Goal: Contribute content: Add original content to the website for others to see

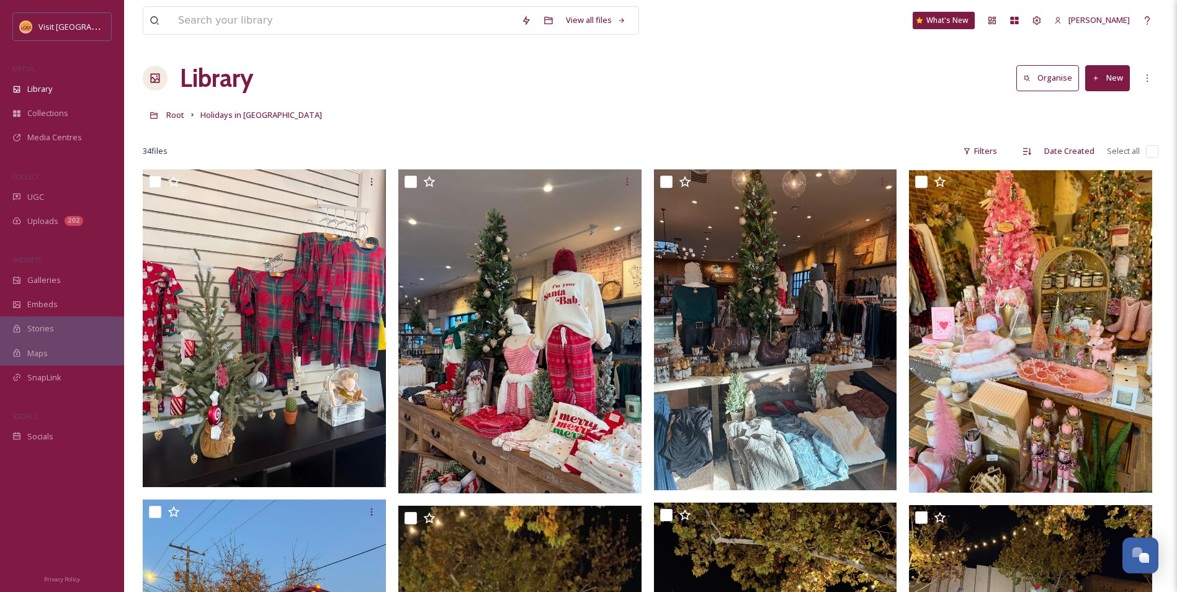
click at [1100, 81] on button "New" at bounding box center [1107, 77] width 45 height 25
click at [1100, 107] on span "File Upload" at bounding box center [1102, 107] width 41 height 12
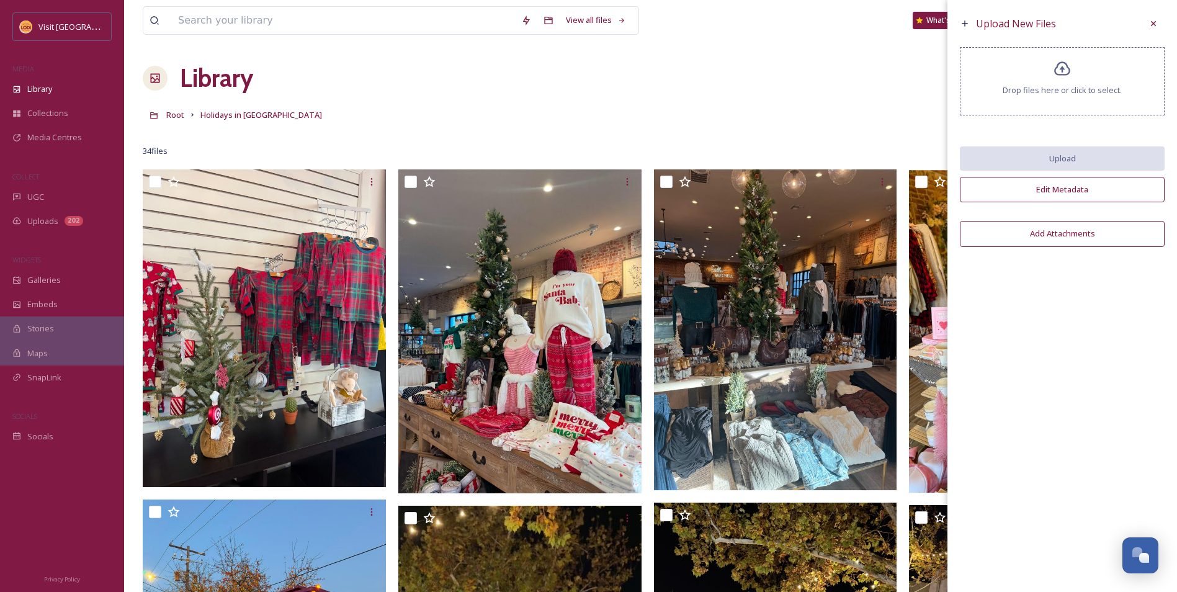
click at [1068, 84] on span "Drop files here or click to select." at bounding box center [1062, 90] width 119 height 12
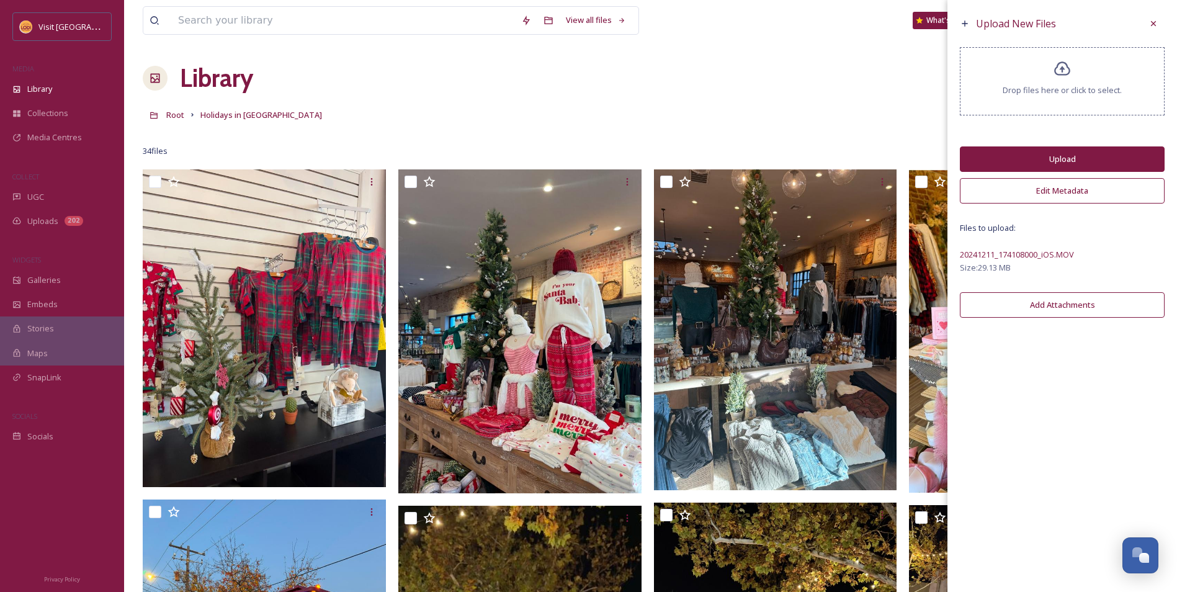
click at [1026, 156] on button "Upload" at bounding box center [1062, 158] width 205 height 25
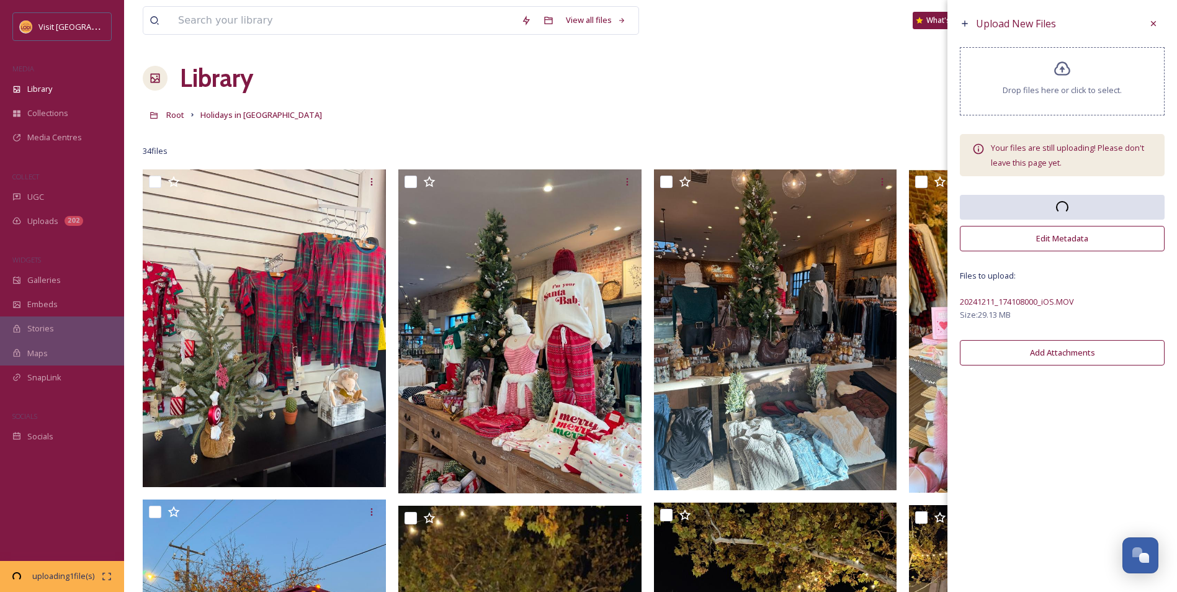
click at [1064, 112] on div "Drop files here or click to select." at bounding box center [1062, 81] width 205 height 68
click at [1056, 86] on span "Drop files here or click to select." at bounding box center [1062, 90] width 119 height 12
click at [1052, 84] on span "Drop files here or click to select." at bounding box center [1062, 90] width 119 height 12
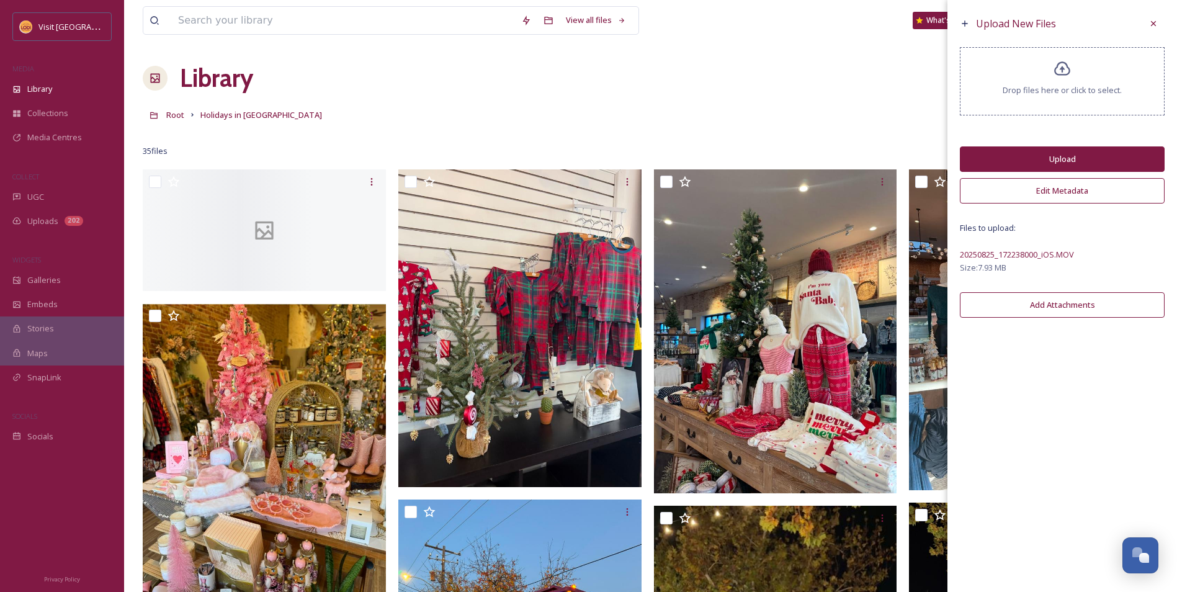
click at [1046, 72] on div "Drop files here or click to select." at bounding box center [1062, 81] width 205 height 68
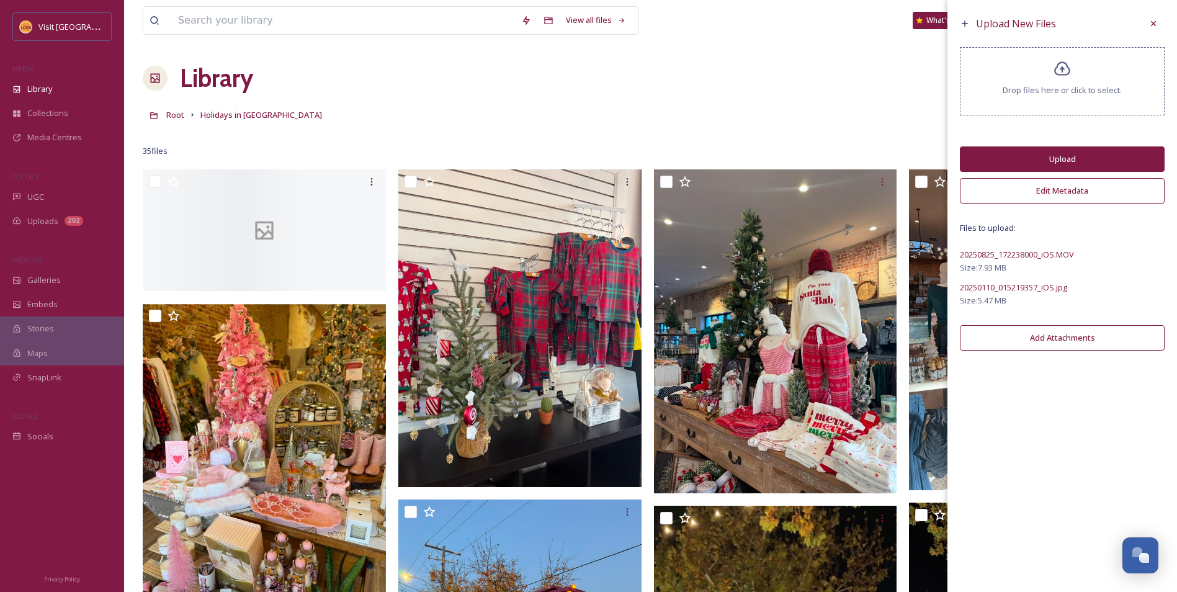
click at [1021, 70] on div "Drop files here or click to select." at bounding box center [1062, 81] width 205 height 68
click at [1028, 71] on div "Drop files here or click to select." at bounding box center [1062, 81] width 205 height 68
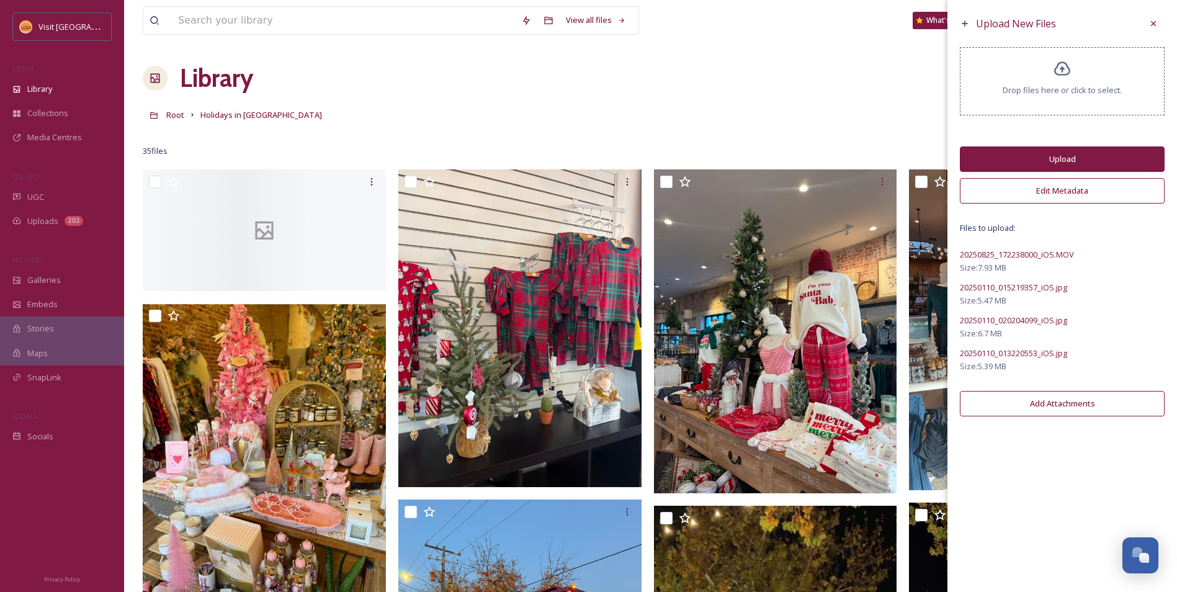
click at [1026, 83] on div "Drop files here or click to select." at bounding box center [1062, 81] width 205 height 68
click at [1077, 70] on div "Drop files here or click to select." at bounding box center [1062, 81] width 205 height 68
click at [999, 89] on div "Drop files here or click to select." at bounding box center [1062, 81] width 205 height 68
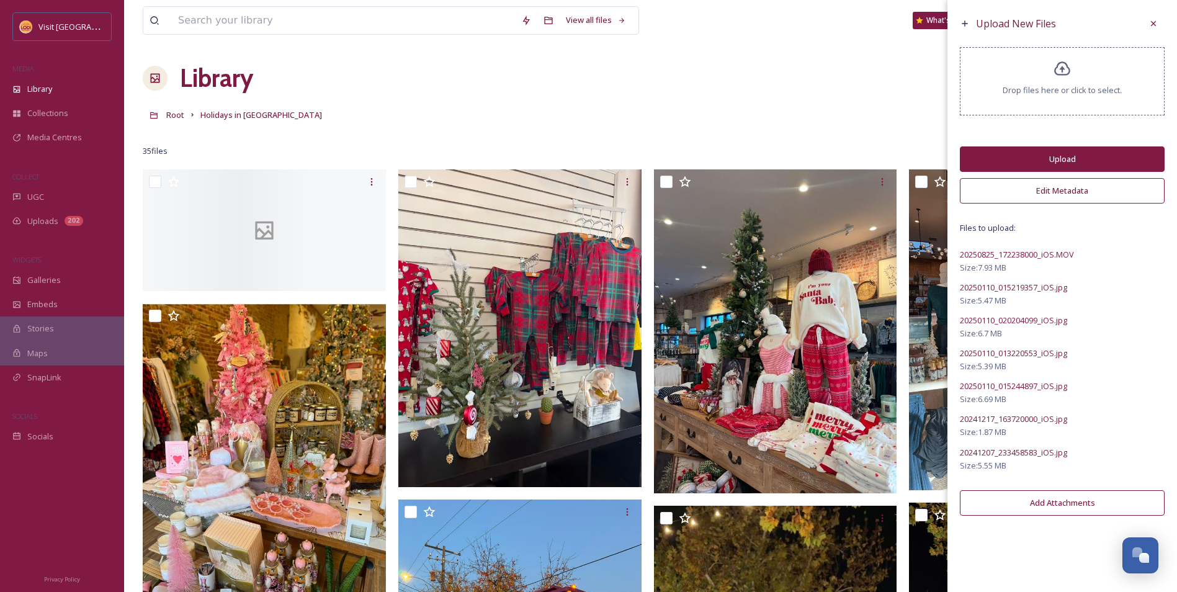
click at [1062, 77] on icon at bounding box center [1063, 69] width 18 height 18
click at [1033, 158] on button "Upload" at bounding box center [1062, 158] width 205 height 25
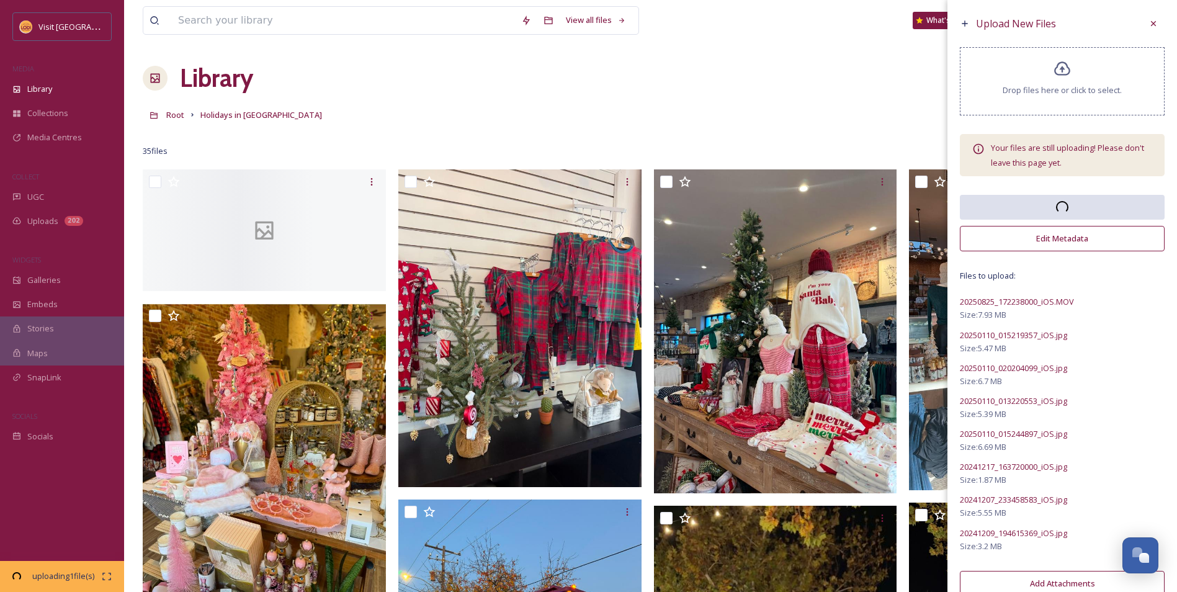
click at [894, 122] on div "Root Holidays in Lodi" at bounding box center [651, 115] width 1016 height 24
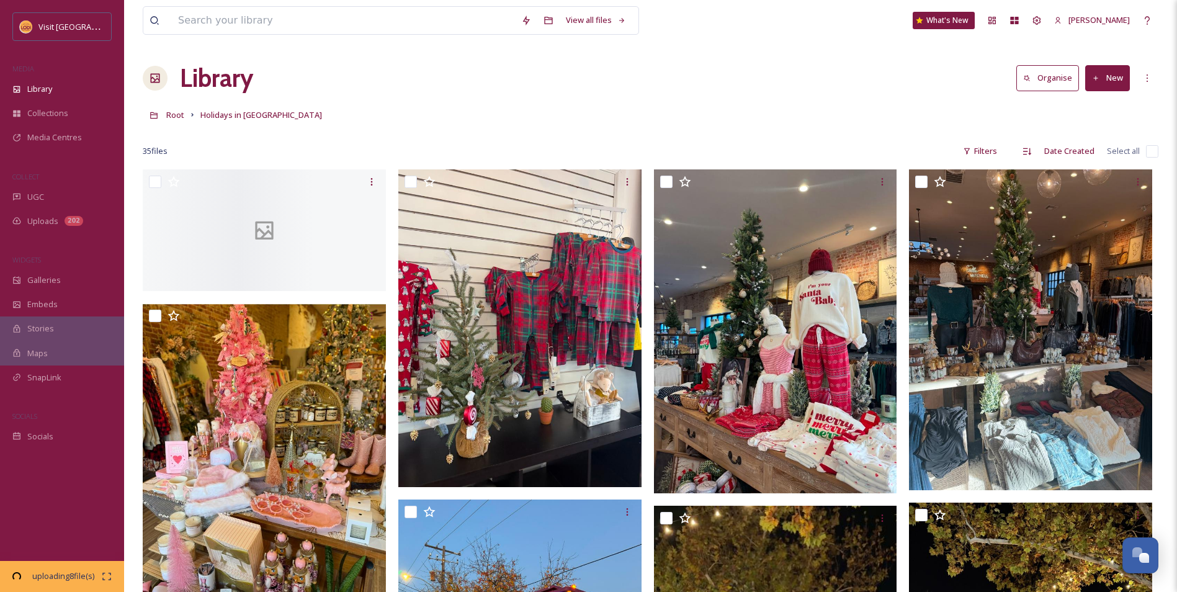
click at [1105, 86] on button "New" at bounding box center [1107, 77] width 45 height 25
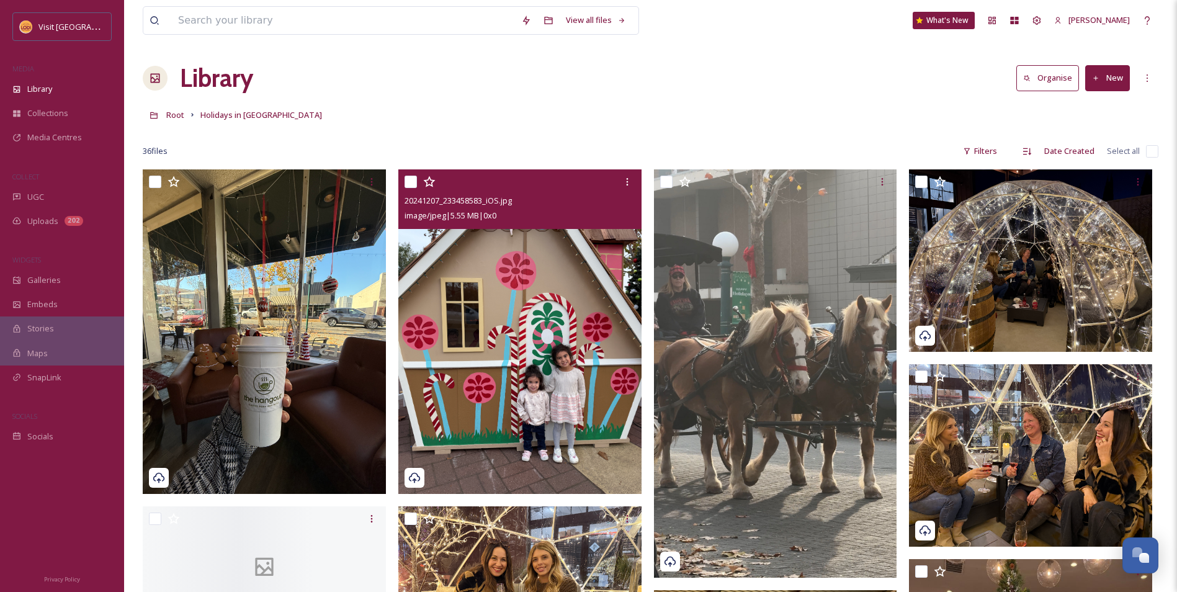
click at [598, 303] on img at bounding box center [519, 331] width 243 height 325
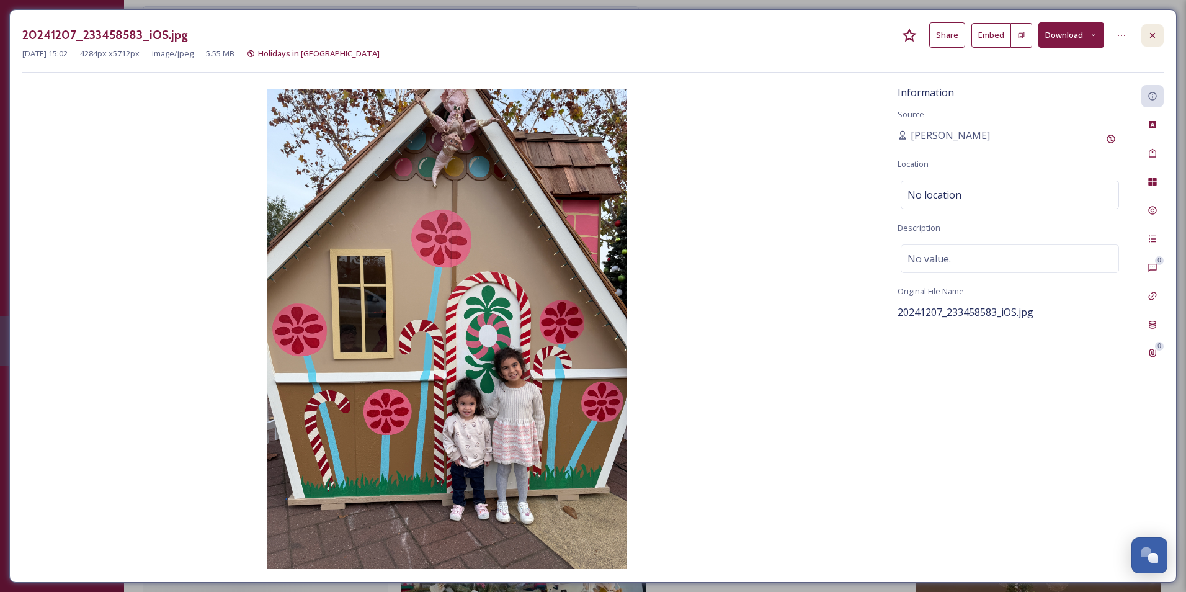
click at [1156, 34] on icon at bounding box center [1153, 35] width 10 height 10
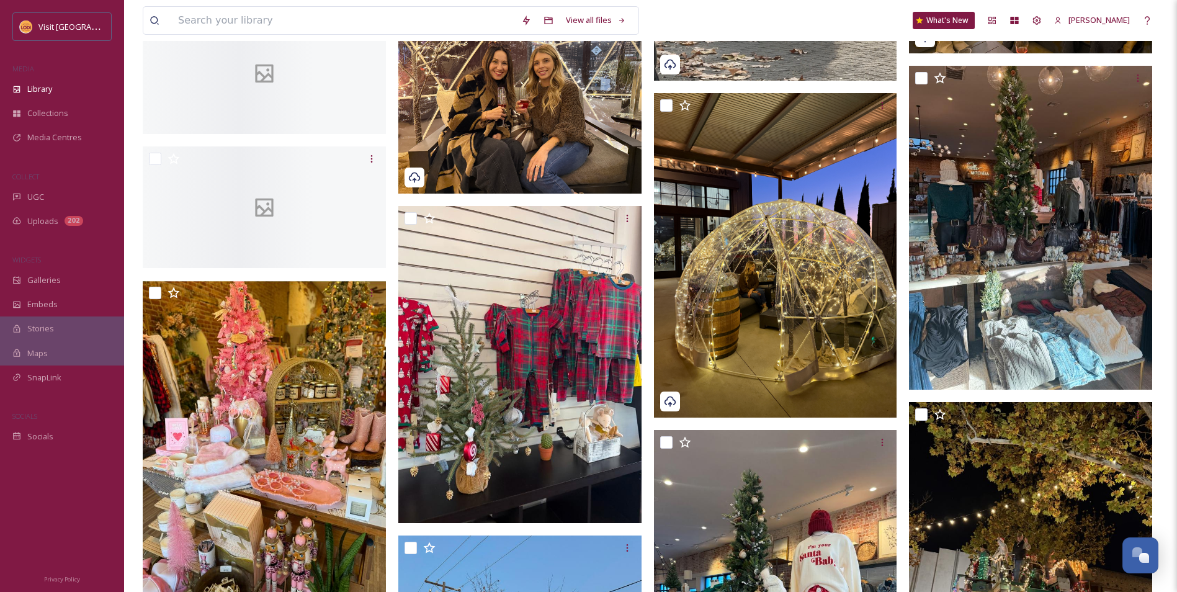
scroll to position [496, 0]
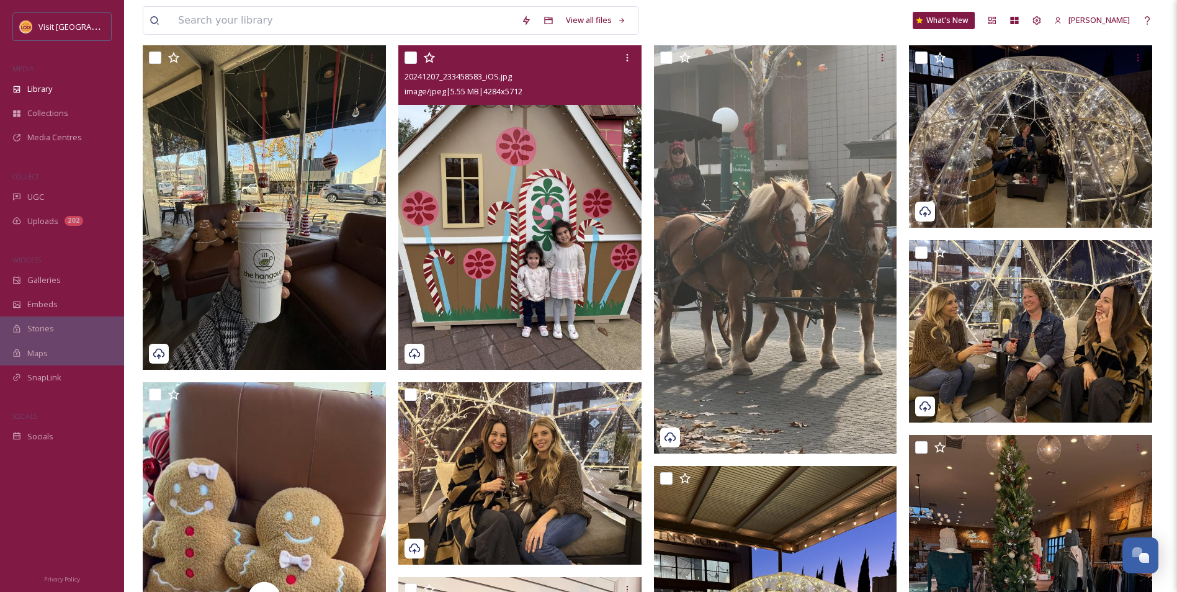
scroll to position [434, 0]
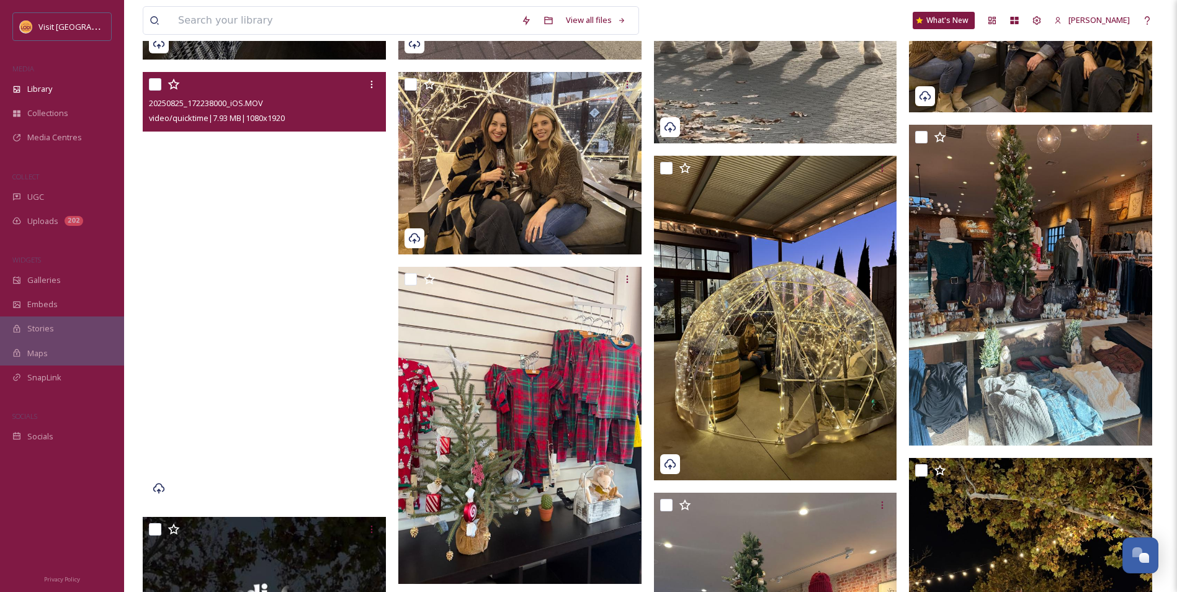
click at [316, 300] on video "20250825_172238000_iOS.MOV" at bounding box center [264, 288] width 243 height 433
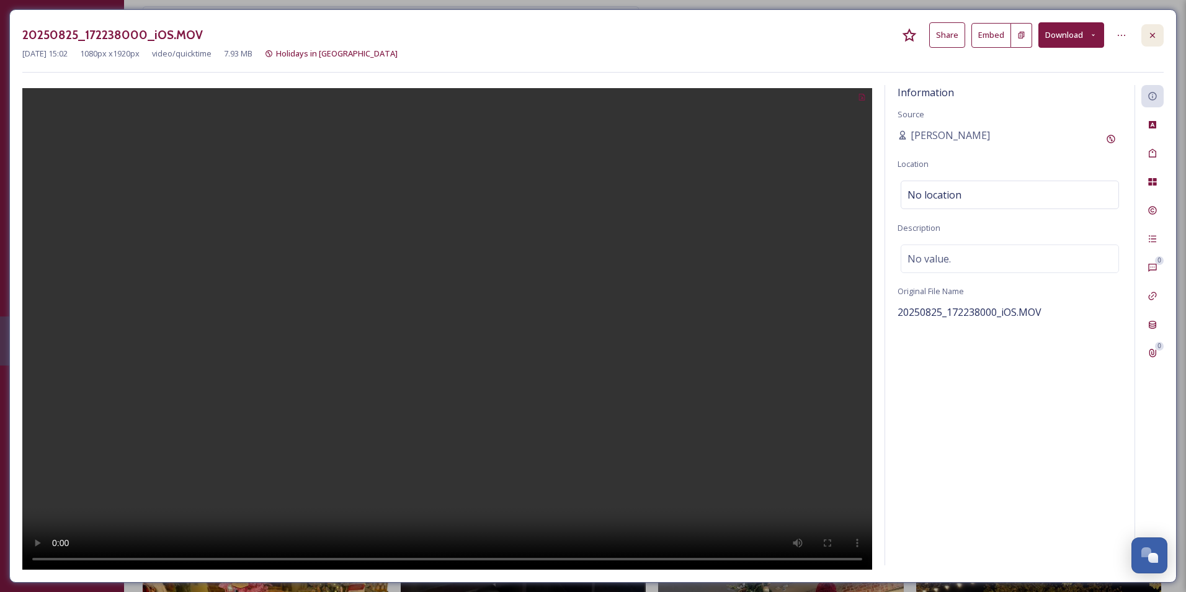
click at [1155, 37] on icon at bounding box center [1152, 34] width 5 height 5
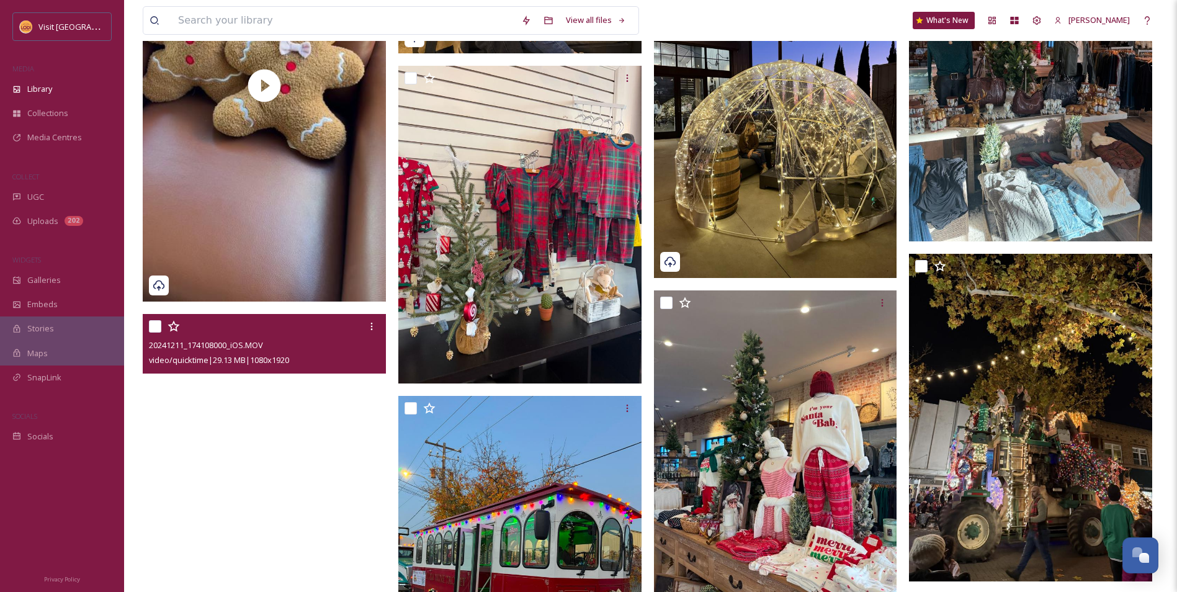
scroll to position [683, 0]
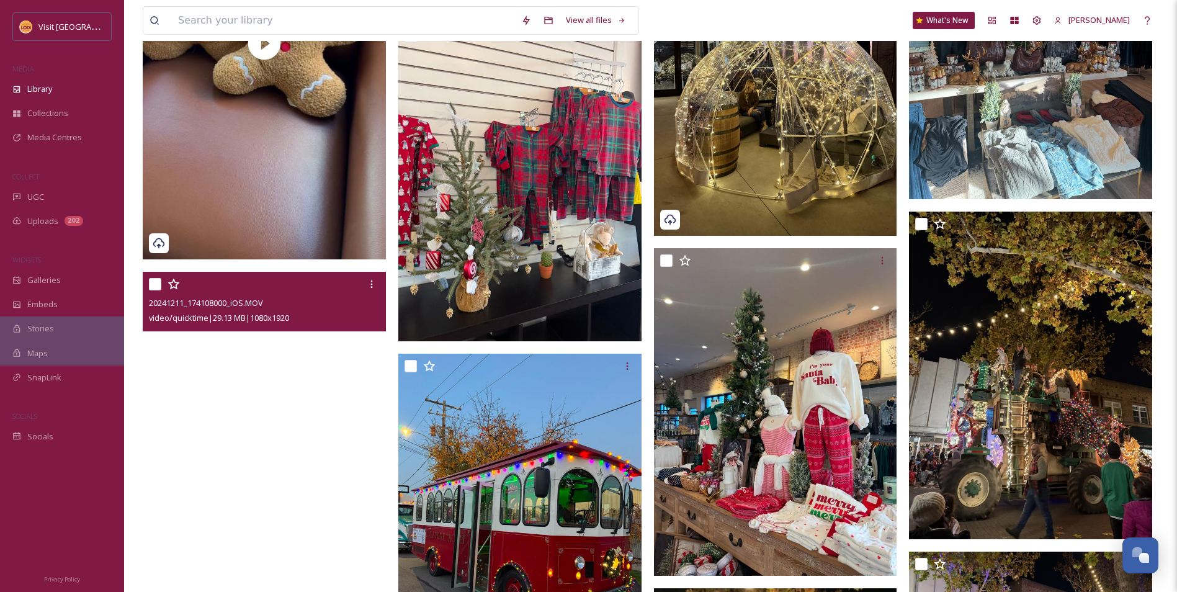
click at [283, 485] on video "20241211_174108000_iOS.MOV" at bounding box center [264, 488] width 243 height 433
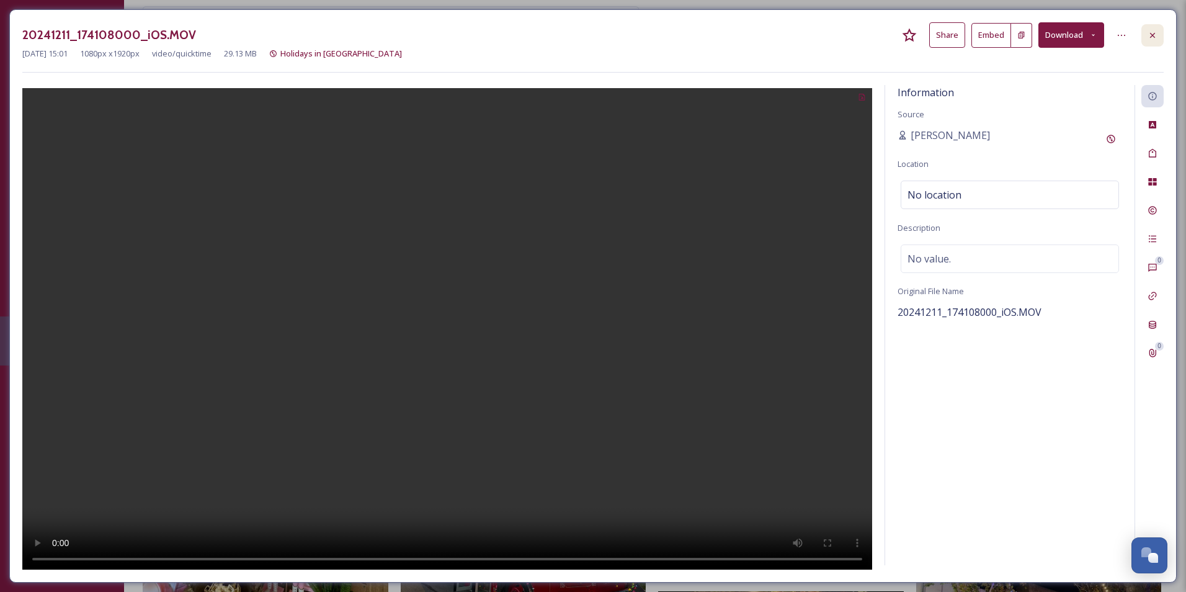
click at [1152, 38] on icon at bounding box center [1153, 35] width 10 height 10
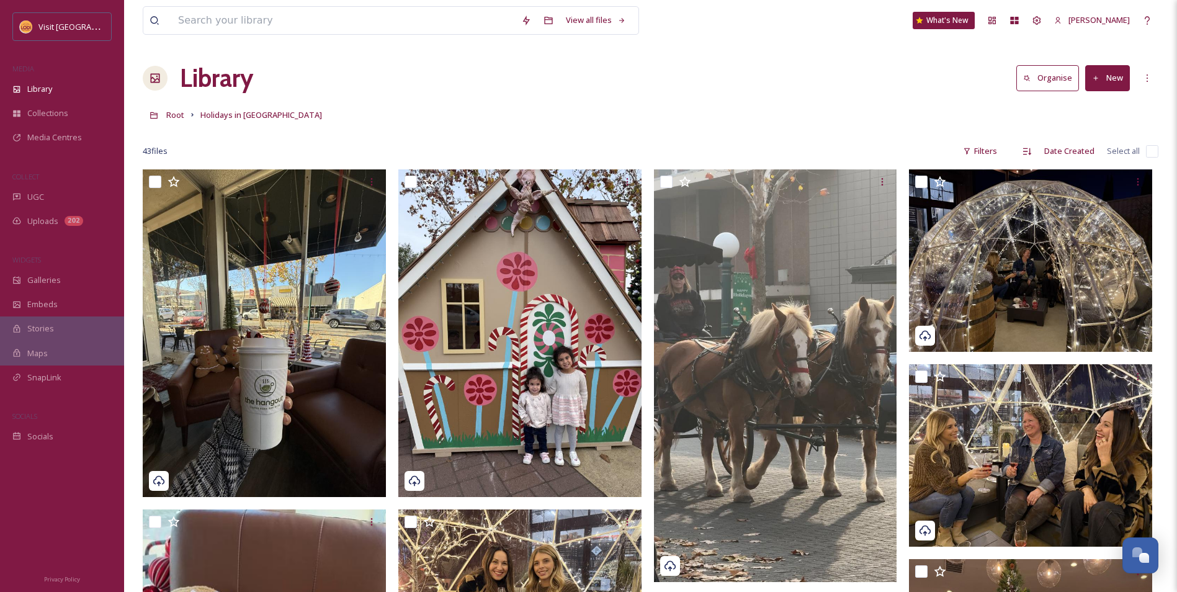
click at [1102, 73] on button "New" at bounding box center [1107, 77] width 45 height 25
click at [1111, 114] on div "File Upload" at bounding box center [1094, 107] width 70 height 24
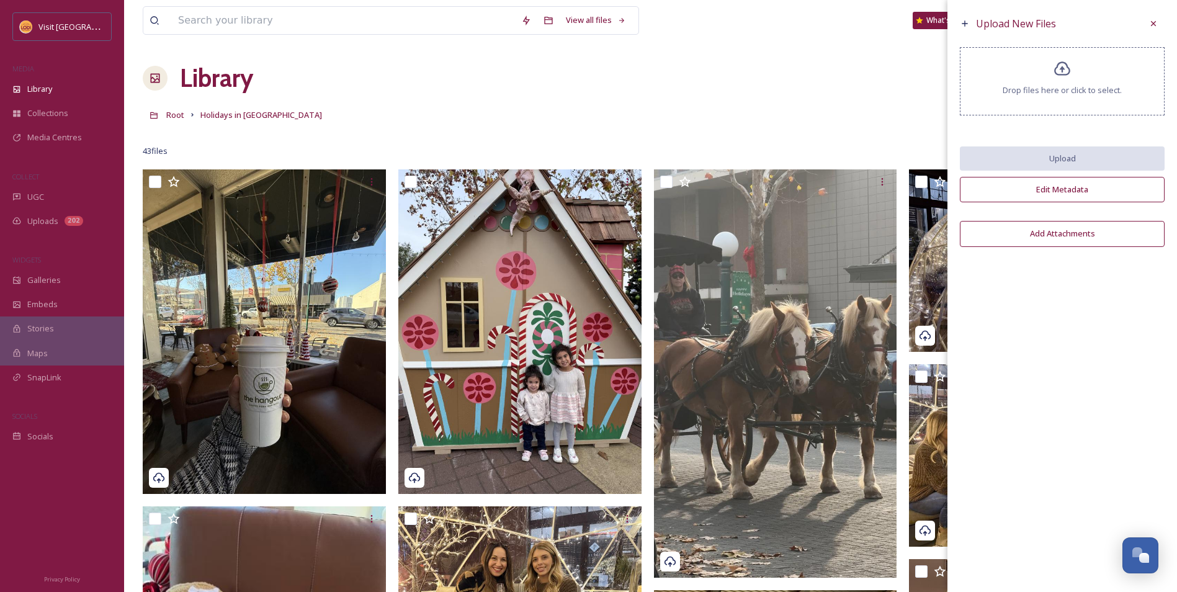
click at [1064, 95] on span "Drop files here or click to select." at bounding box center [1062, 90] width 119 height 12
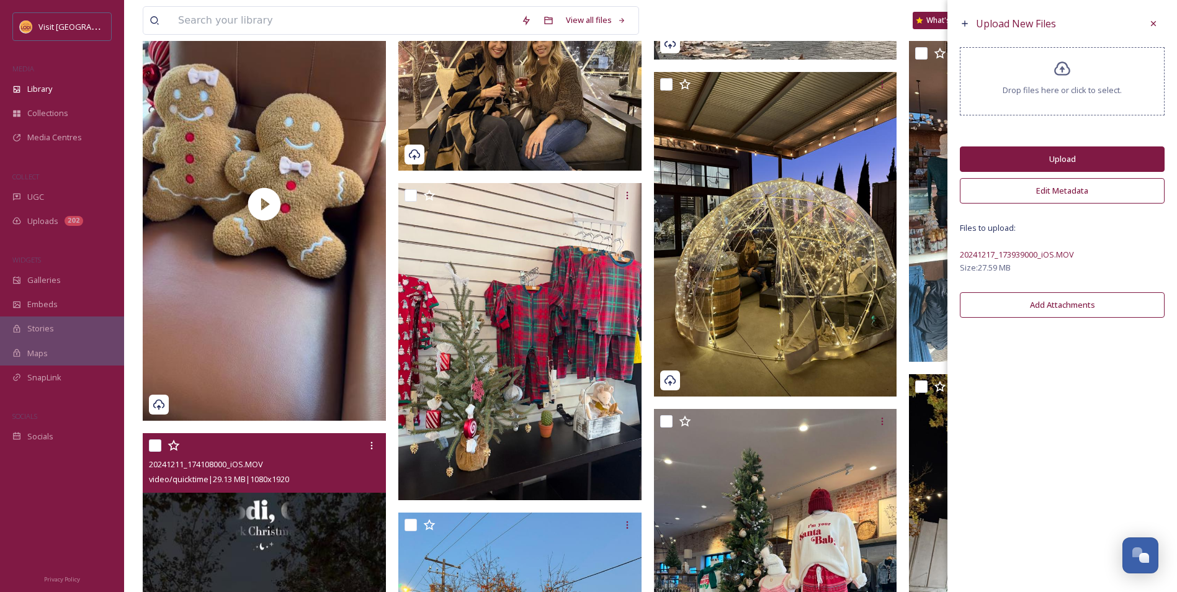
scroll to position [496, 0]
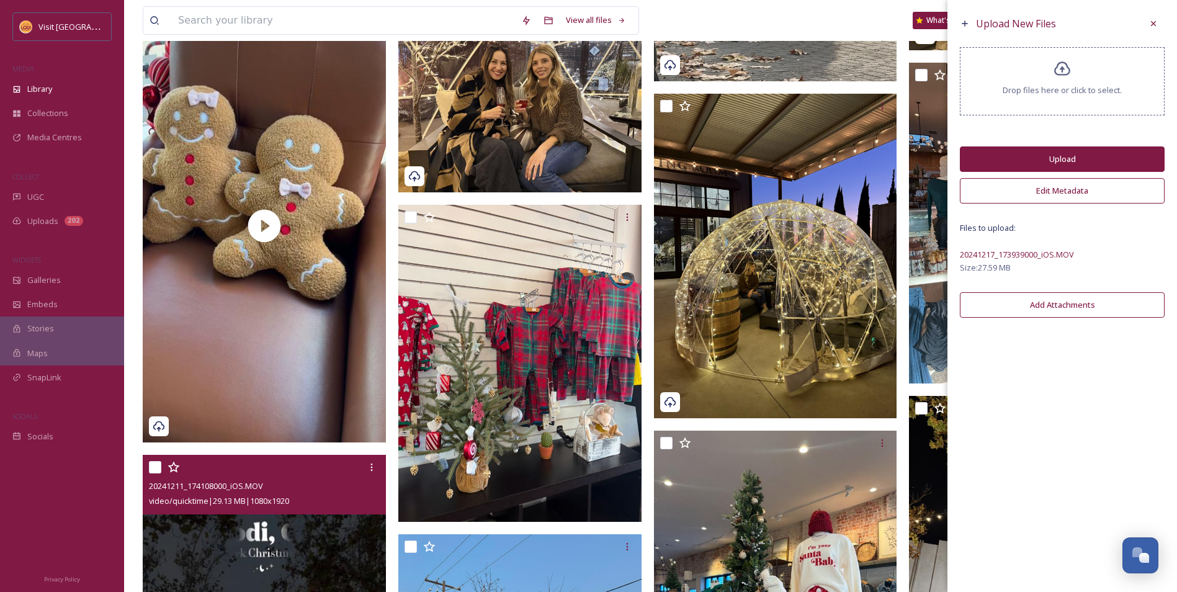
click at [1090, 86] on span "Drop files here or click to select." at bounding box center [1062, 90] width 119 height 12
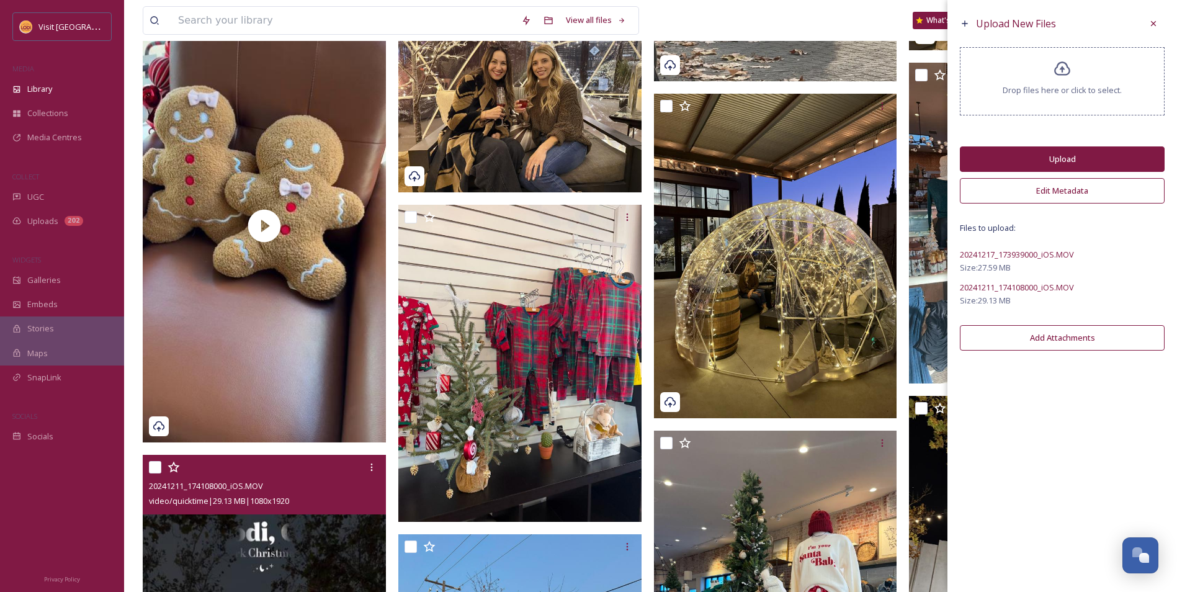
click at [1081, 164] on button "Upload" at bounding box center [1062, 158] width 205 height 25
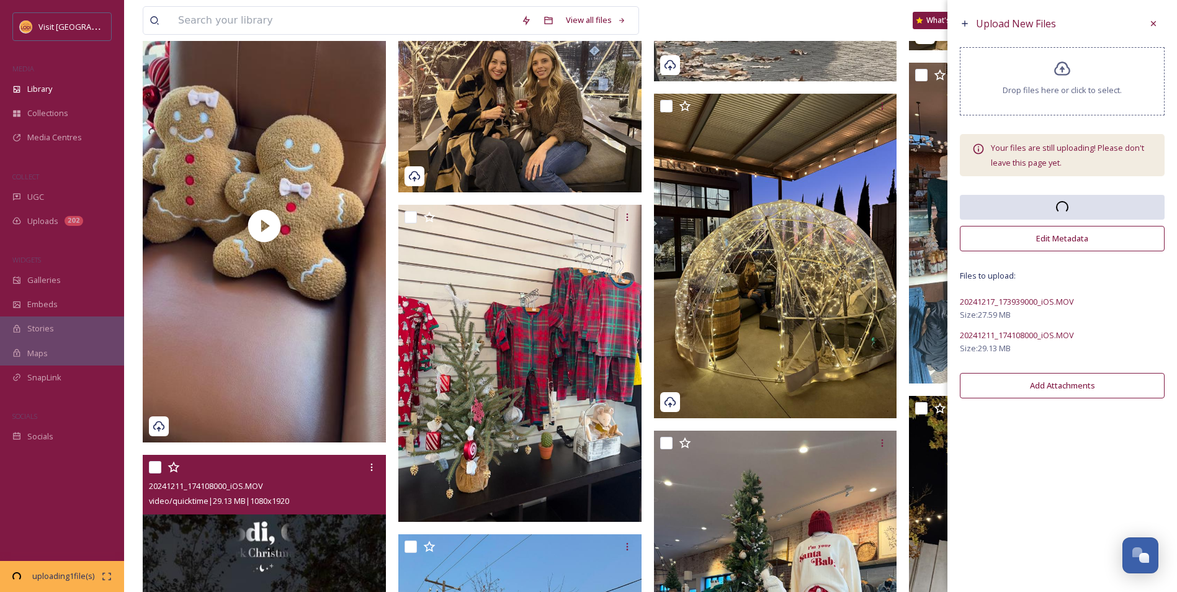
click at [1071, 104] on div "Drop files here or click to select." at bounding box center [1062, 81] width 205 height 68
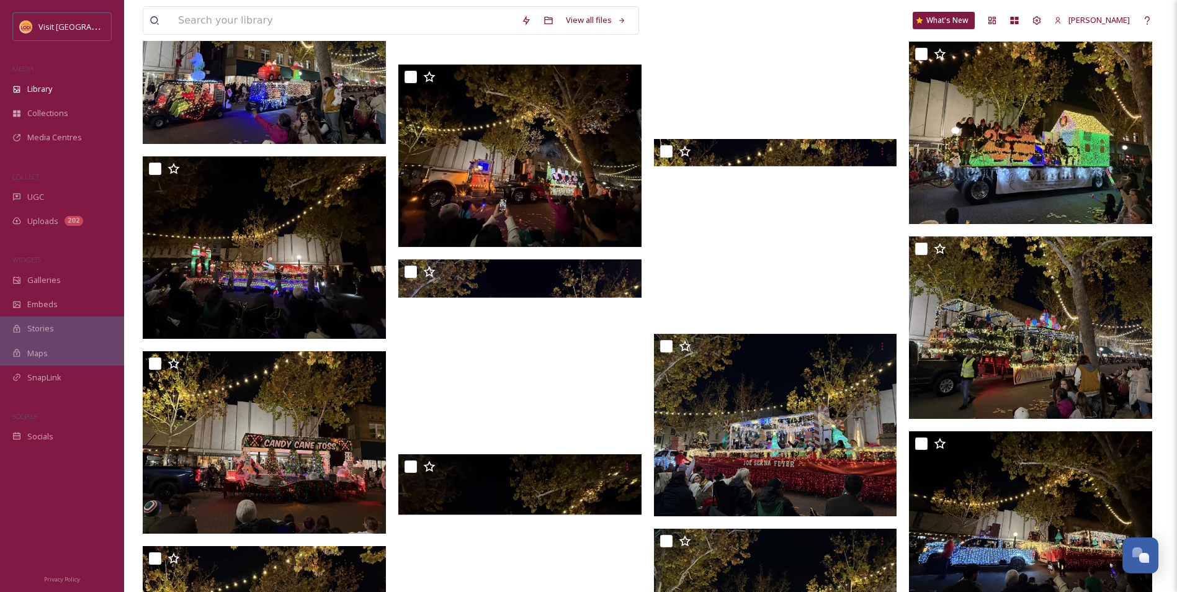
scroll to position [2172, 0]
